Goal: Task Accomplishment & Management: Complete application form

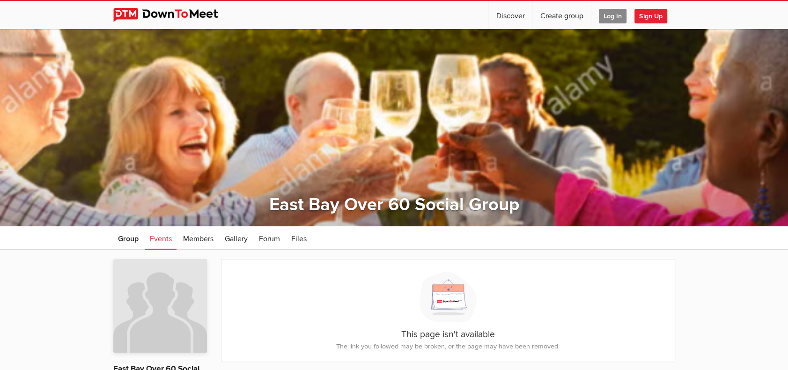
click at [608, 16] on span "Log In" at bounding box center [613, 16] width 28 height 15
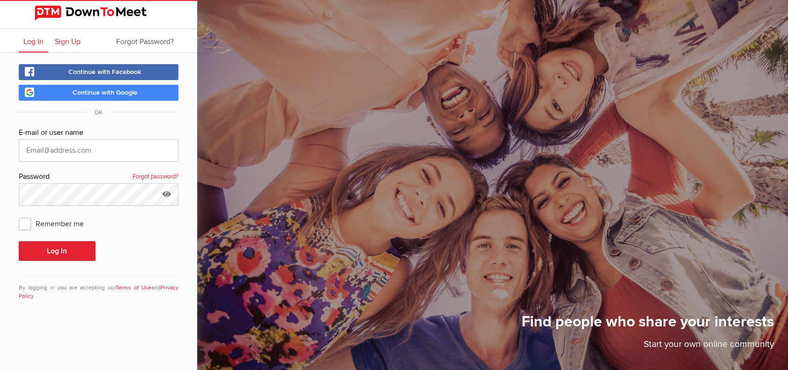
click at [66, 43] on span "Sign Up" at bounding box center [68, 41] width 26 height 9
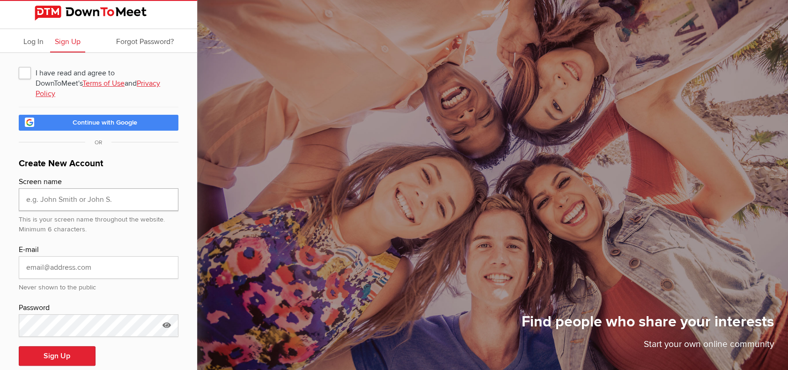
click at [36, 188] on input "text" at bounding box center [99, 199] width 160 height 22
type input "[PERSON_NAME]"
click at [33, 256] on input "email" at bounding box center [99, 267] width 160 height 22
type input "[PERSON_NAME][EMAIL_ADDRESS][DOMAIN_NAME]"
click at [164, 314] on icon at bounding box center [167, 325] width 14 height 22
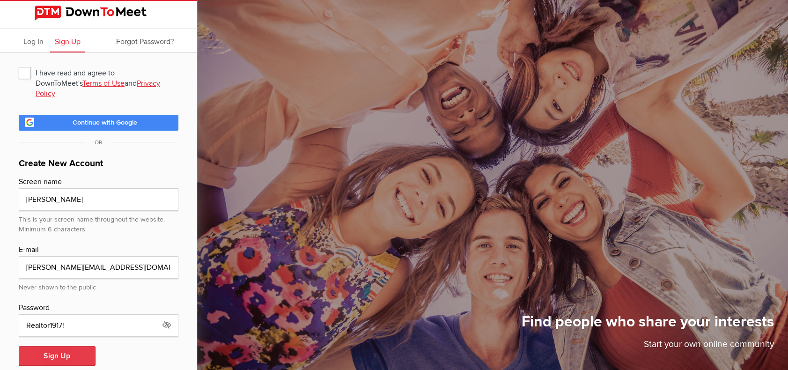
click at [66, 346] on button "Sign Up" at bounding box center [57, 356] width 77 height 20
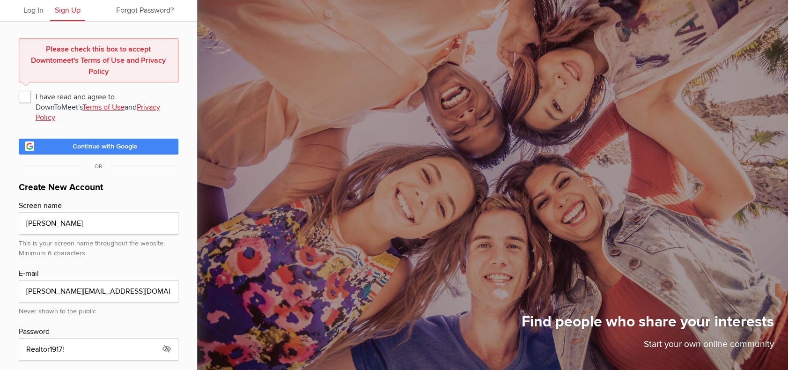
scroll to position [46, 0]
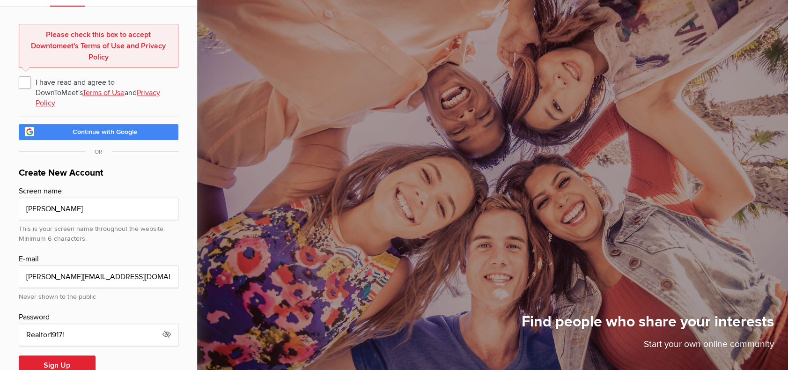
click at [82, 93] on link "Terms of Use" at bounding box center [103, 92] width 42 height 9
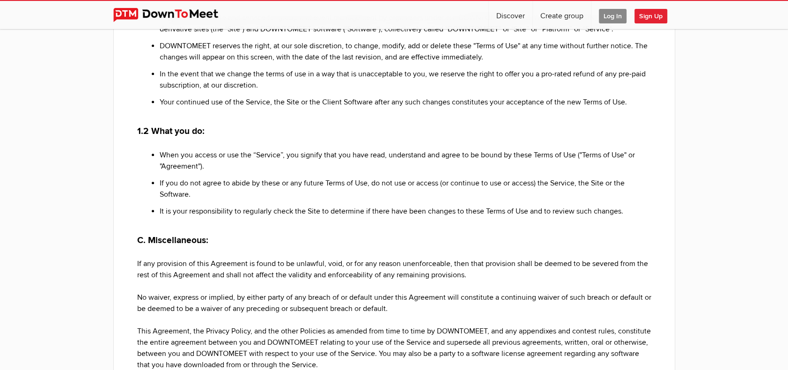
scroll to position [434, 0]
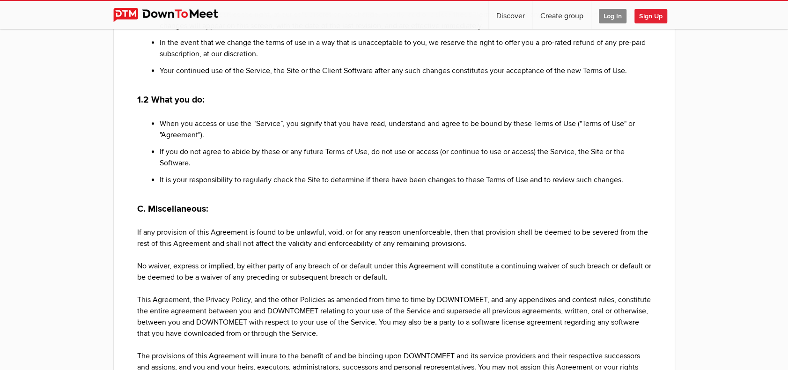
scroll to position [7, 0]
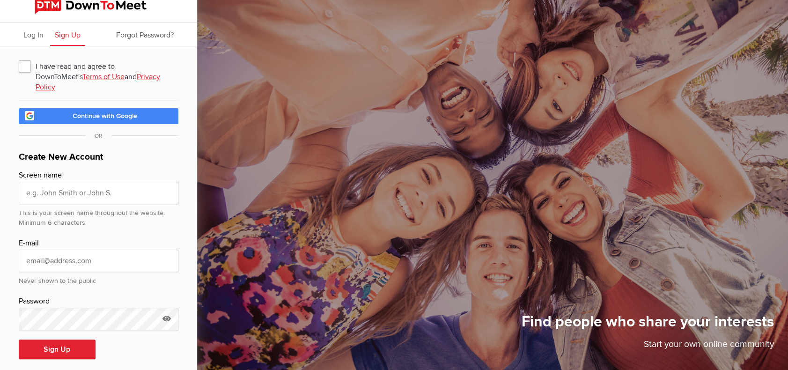
click at [23, 64] on span "I have read and agree to DownToMeet's Terms of Use and Privacy Policy" at bounding box center [99, 66] width 160 height 17
click at [19, 58] on input "I have read and agree to DownToMeet's Terms of Use and Privacy Policy" at bounding box center [18, 57] width 0 height 0
checkbox input "true"
click at [47, 182] on input "text" at bounding box center [99, 193] width 160 height 22
type input "[PERSON_NAME]"
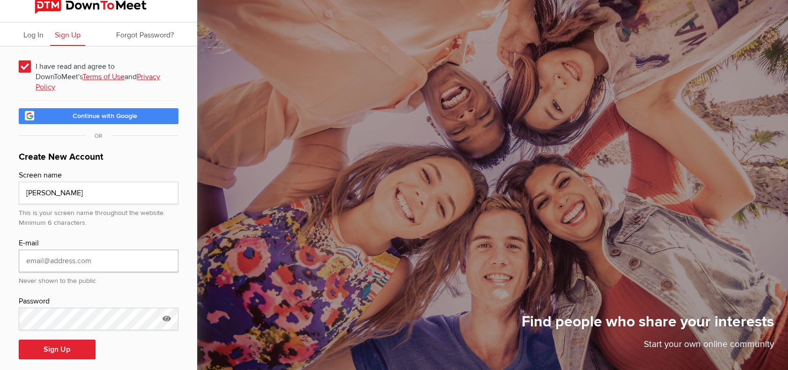
click at [32, 250] on input "email" at bounding box center [99, 261] width 160 height 22
type input "[PERSON_NAME][EMAIL_ADDRESS][DOMAIN_NAME]"
click at [51, 340] on button "Sign Up" at bounding box center [57, 349] width 77 height 20
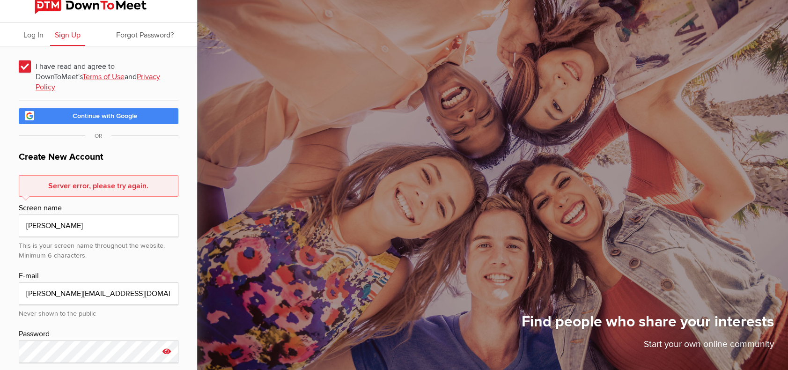
click at [165, 340] on icon at bounding box center [167, 351] width 14 height 22
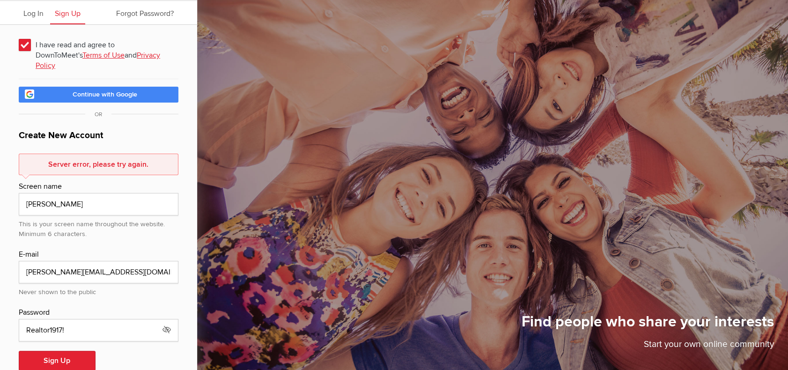
scroll to position [39, 0]
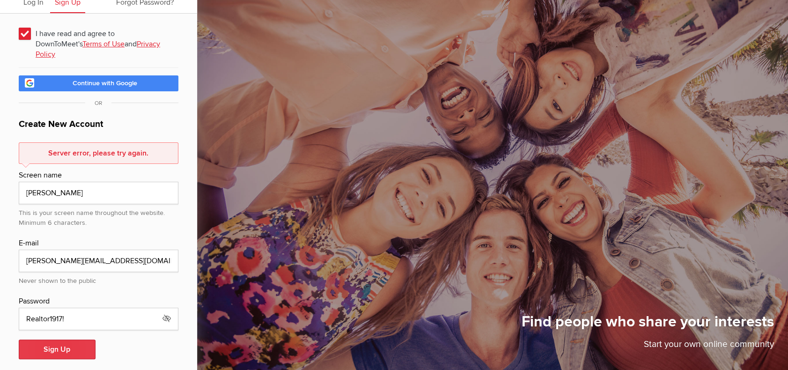
click at [61, 339] on button "Sign Up" at bounding box center [57, 349] width 77 height 20
